Goal: Information Seeking & Learning: Learn about a topic

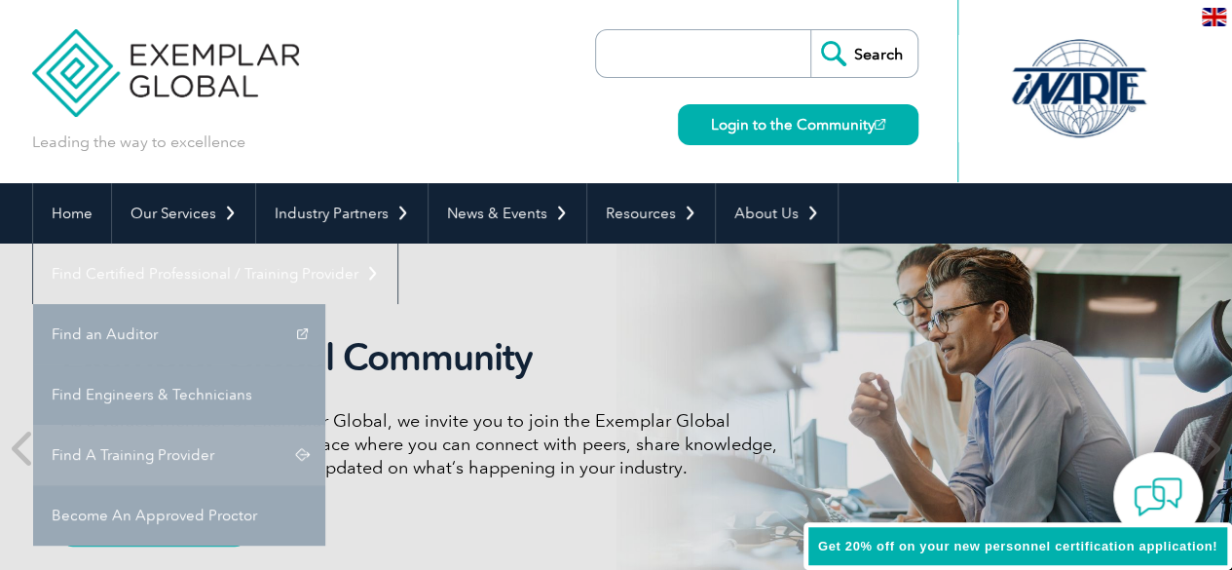
click at [325, 424] on link "Find A Training Provider" at bounding box center [179, 454] width 292 height 60
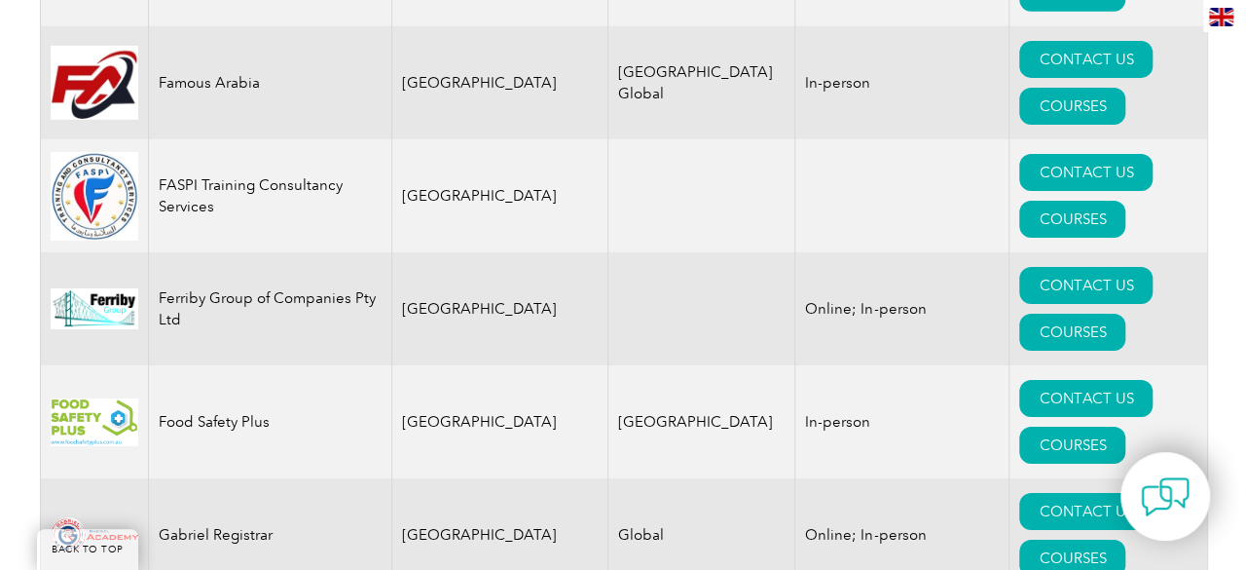
scroll to position [10582, 0]
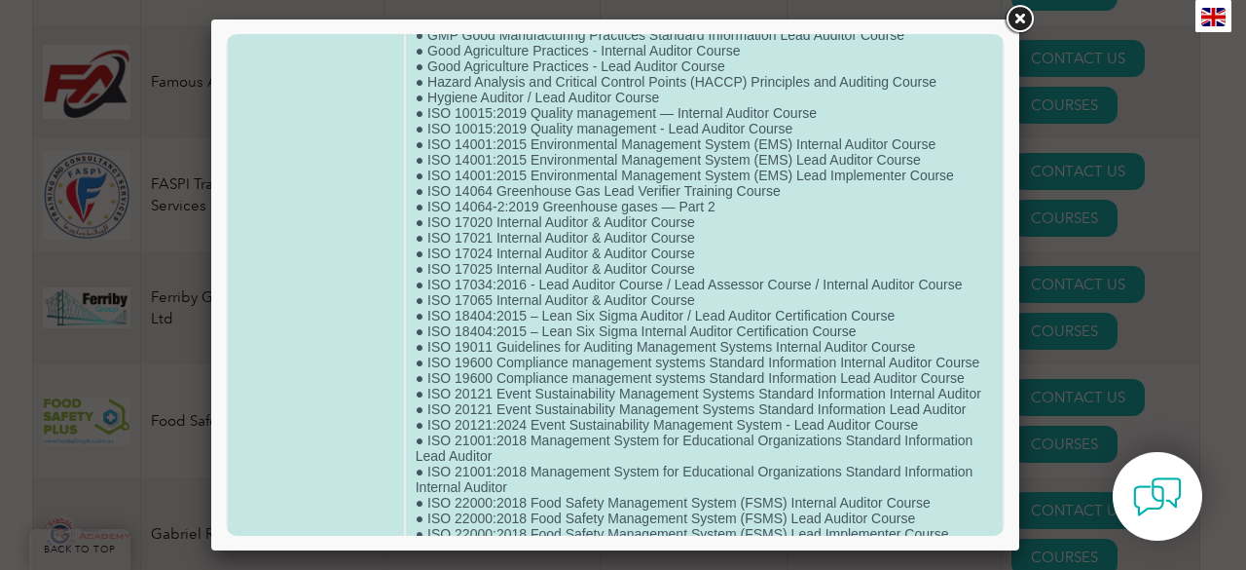
scroll to position [203, 0]
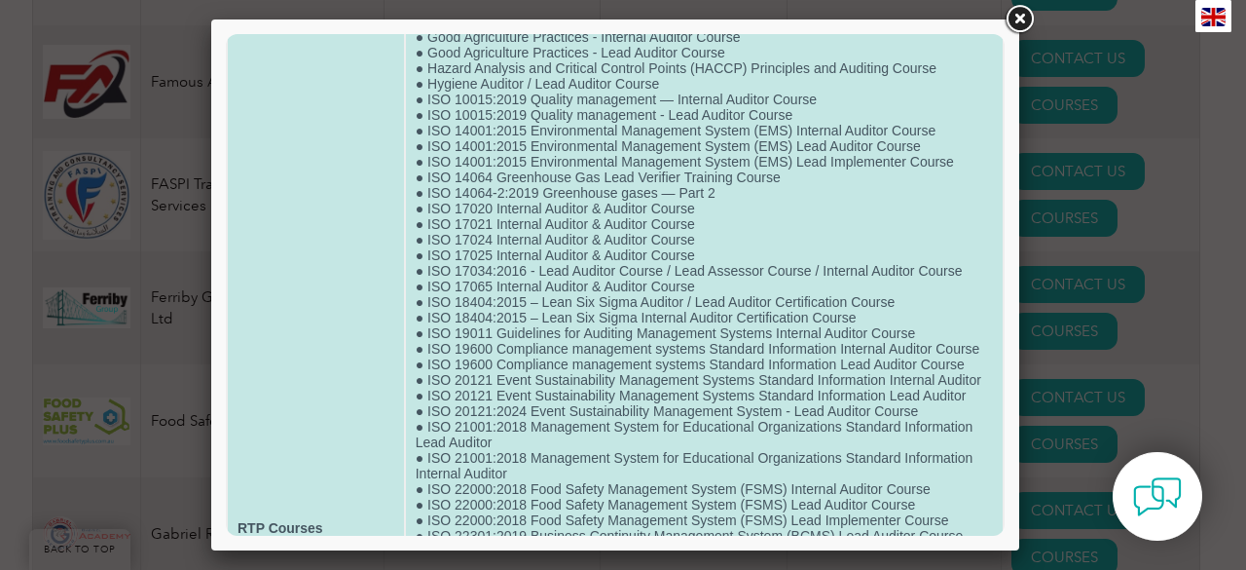
click at [889, 295] on td "● ISO 14064-1:2018 Greenhouse gases — Part 1 ● ISO 14064-3:2019 Greenhouse gase…" at bounding box center [704, 527] width 597 height 1289
drag, startPoint x: 889, startPoint y: 295, endPoint x: 444, endPoint y: 317, distance: 445.5
click at [444, 317] on td "● ISO 14064-1:2018 Greenhouse gases — Part 1 ● ISO 14064-3:2019 Greenhouse gase…" at bounding box center [704, 527] width 597 height 1289
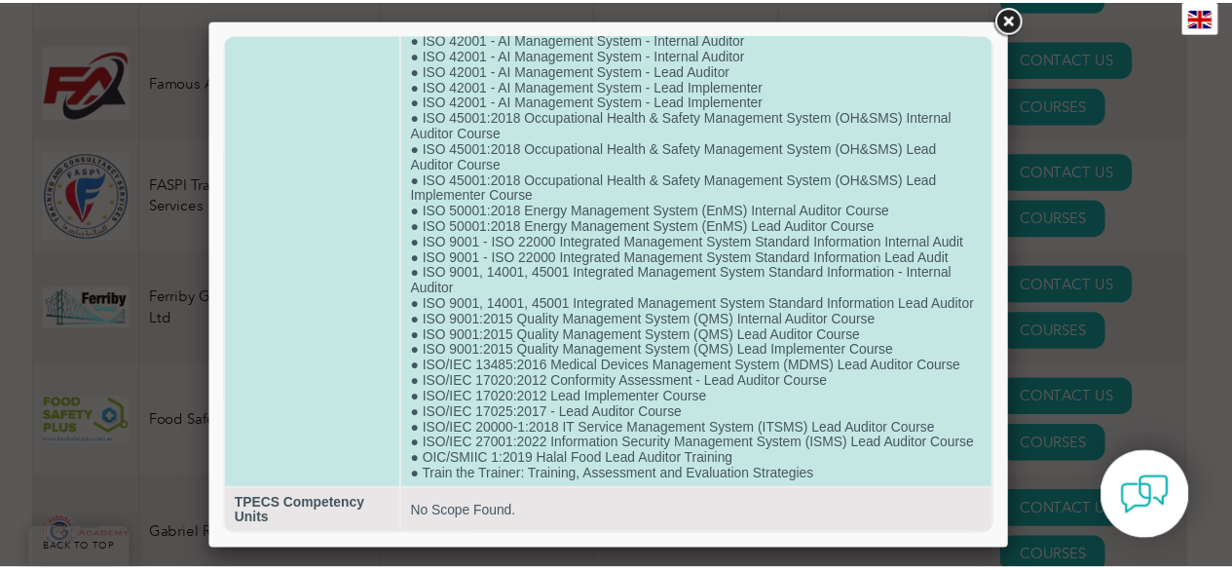
scroll to position [944, 0]
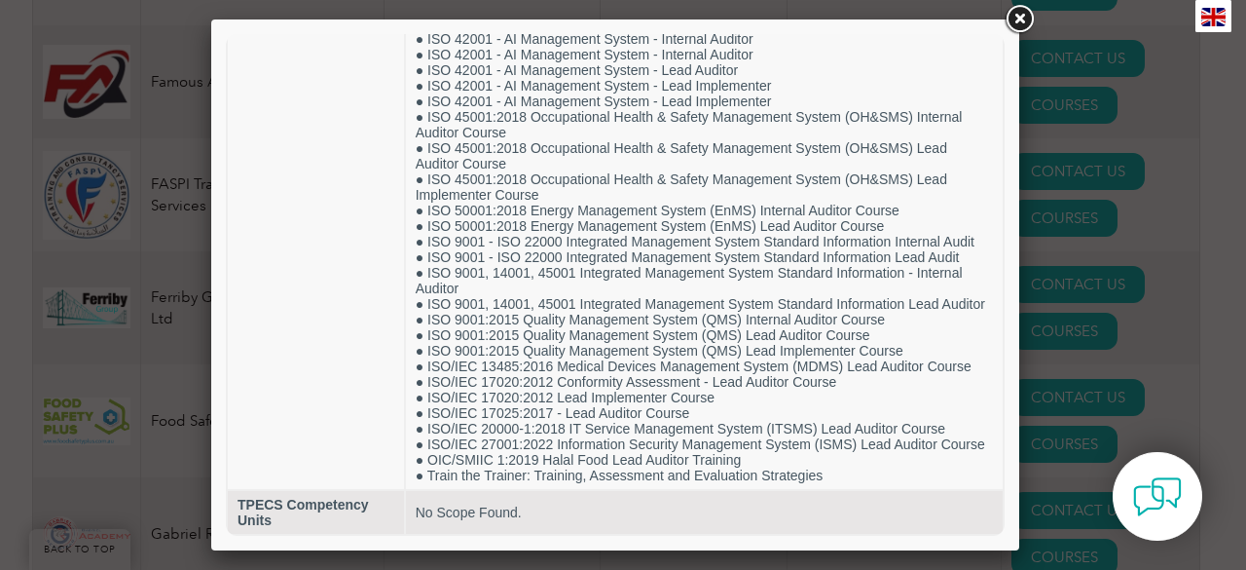
click at [1016, 17] on link at bounding box center [1019, 19] width 35 height 35
